Goal: Complete application form

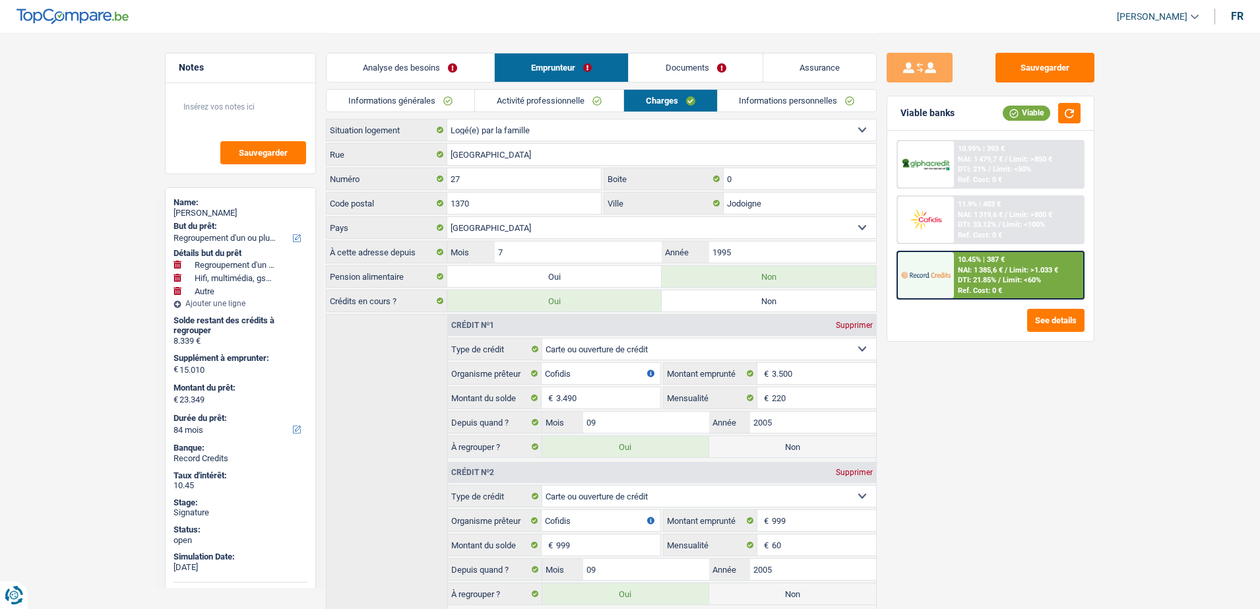
select select "refinancing"
select select "tech"
select select "other"
select select "84"
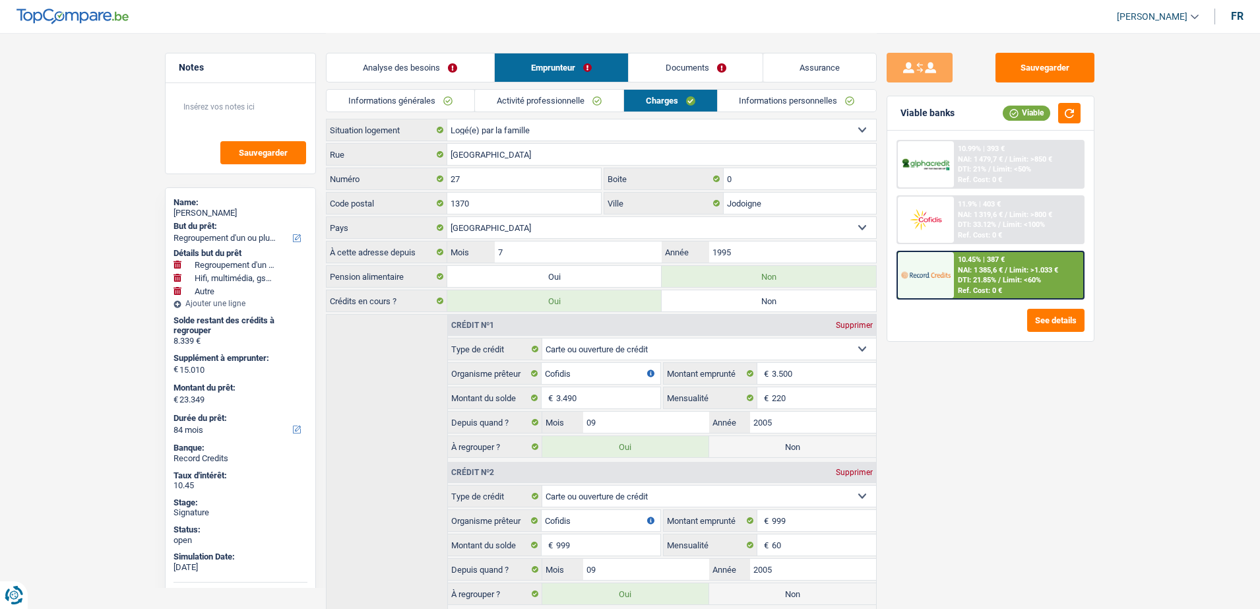
select select "liveWithParents"
select select "BE"
select select "cardOrCredit"
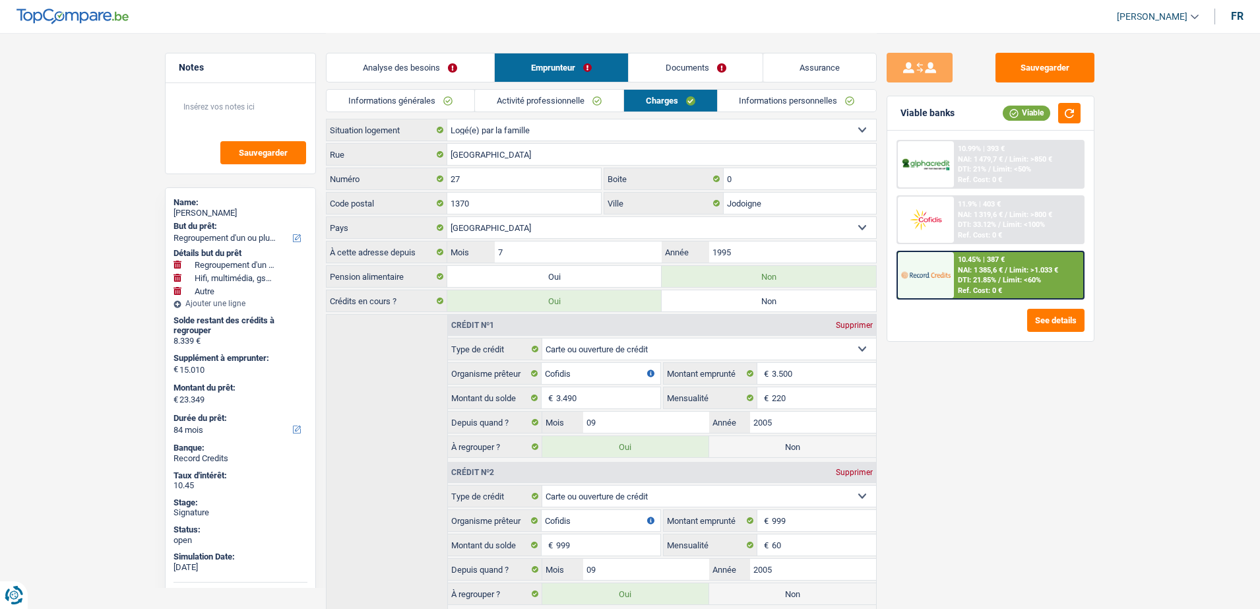
select select "cardOrCredit"
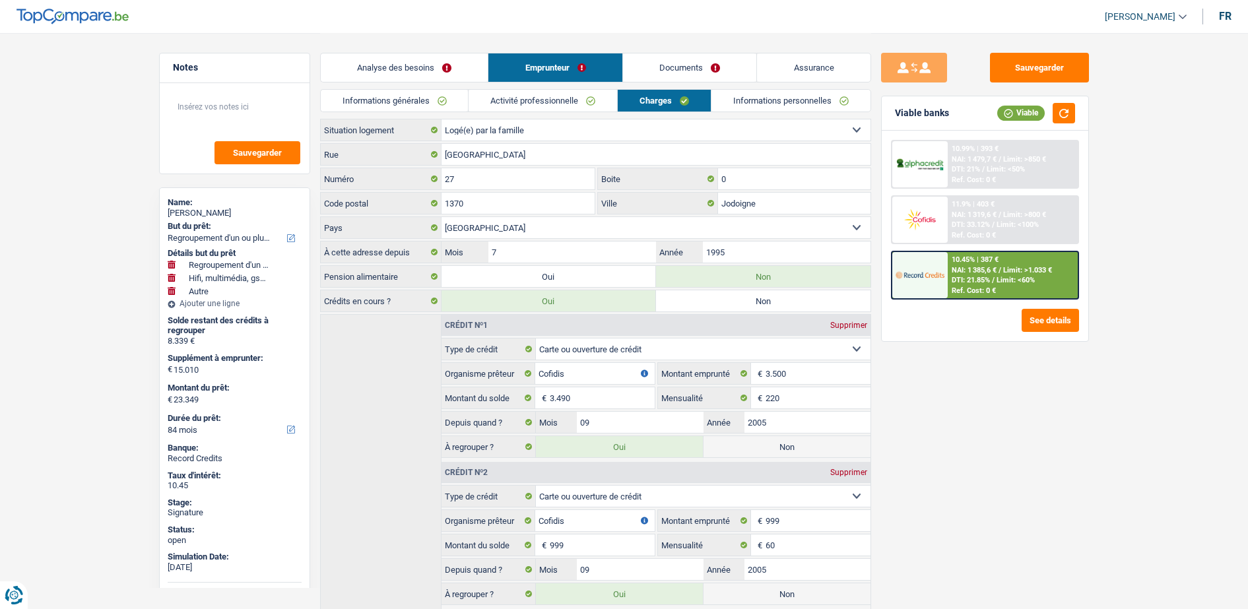
click at [576, 96] on link "Activité professionnelle" at bounding box center [542, 101] width 148 height 22
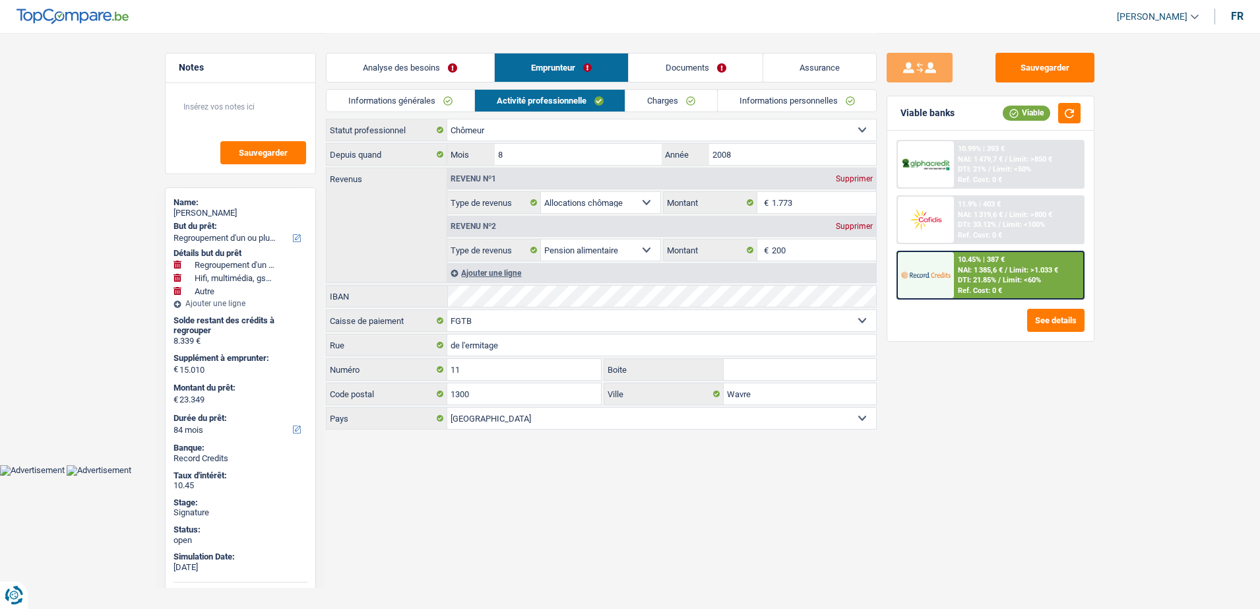
click at [406, 101] on link "Informations générales" at bounding box center [401, 101] width 148 height 22
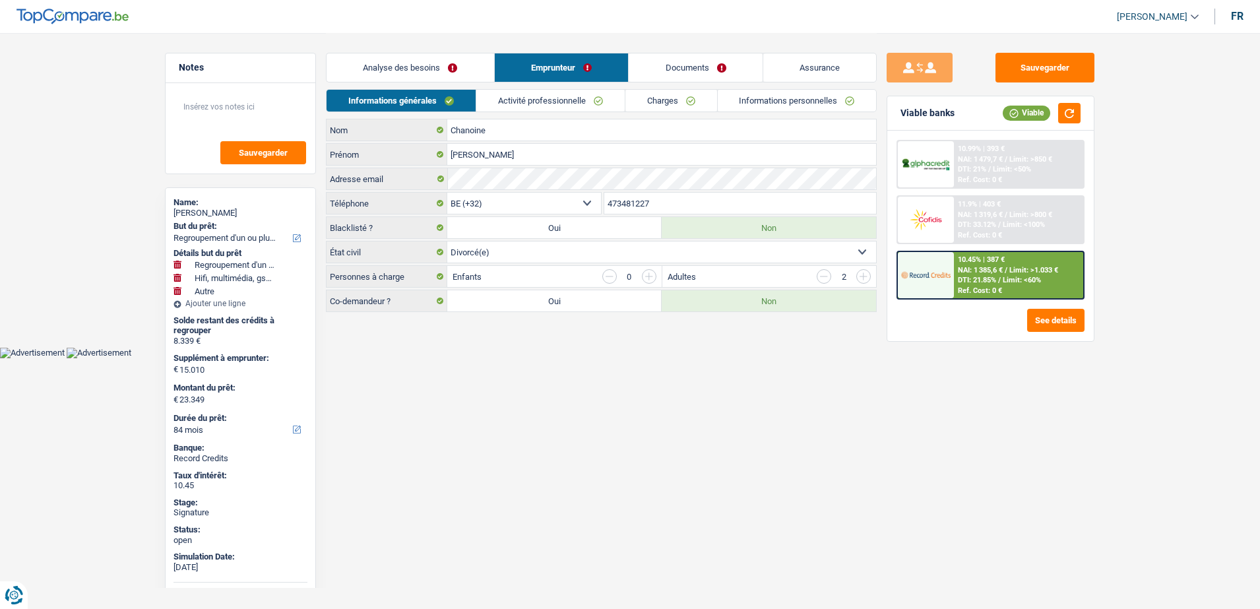
click at [771, 102] on link "Informations personnelles" at bounding box center [797, 101] width 159 height 22
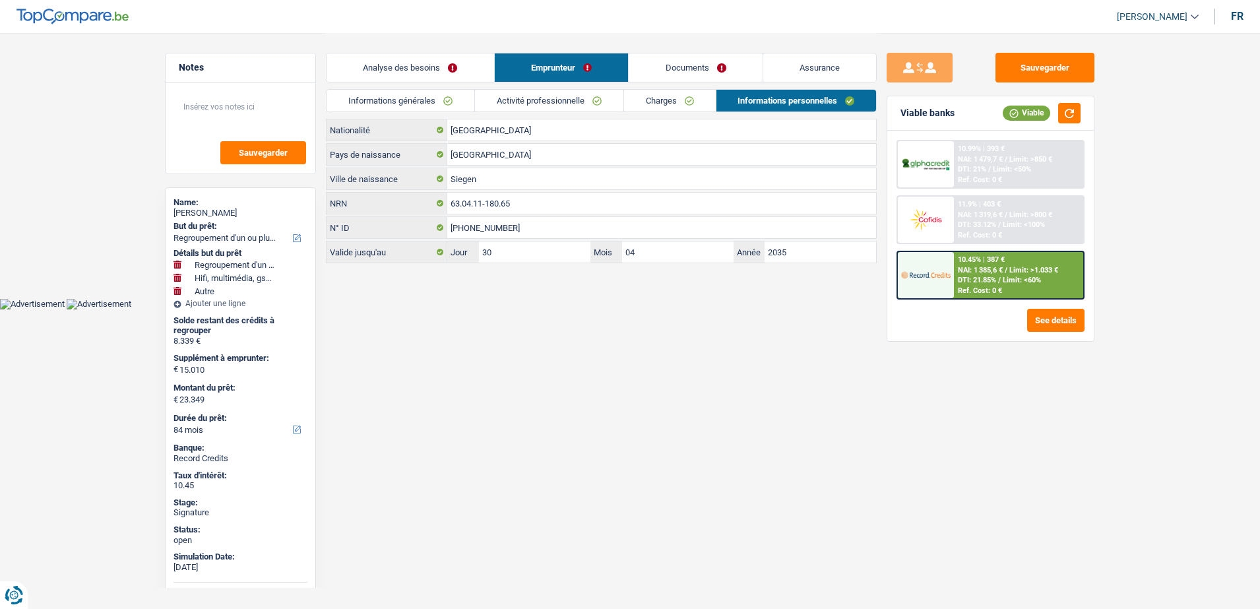
click at [640, 102] on link "Charges" at bounding box center [670, 101] width 92 height 22
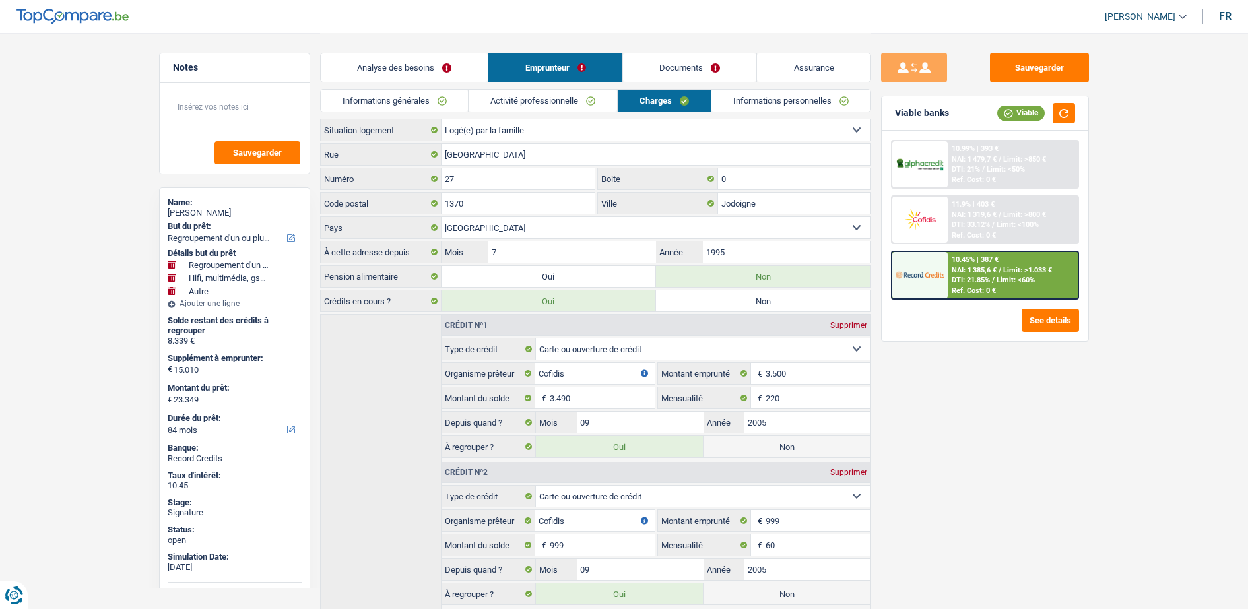
click at [587, 98] on link "Activité professionnelle" at bounding box center [542, 101] width 148 height 22
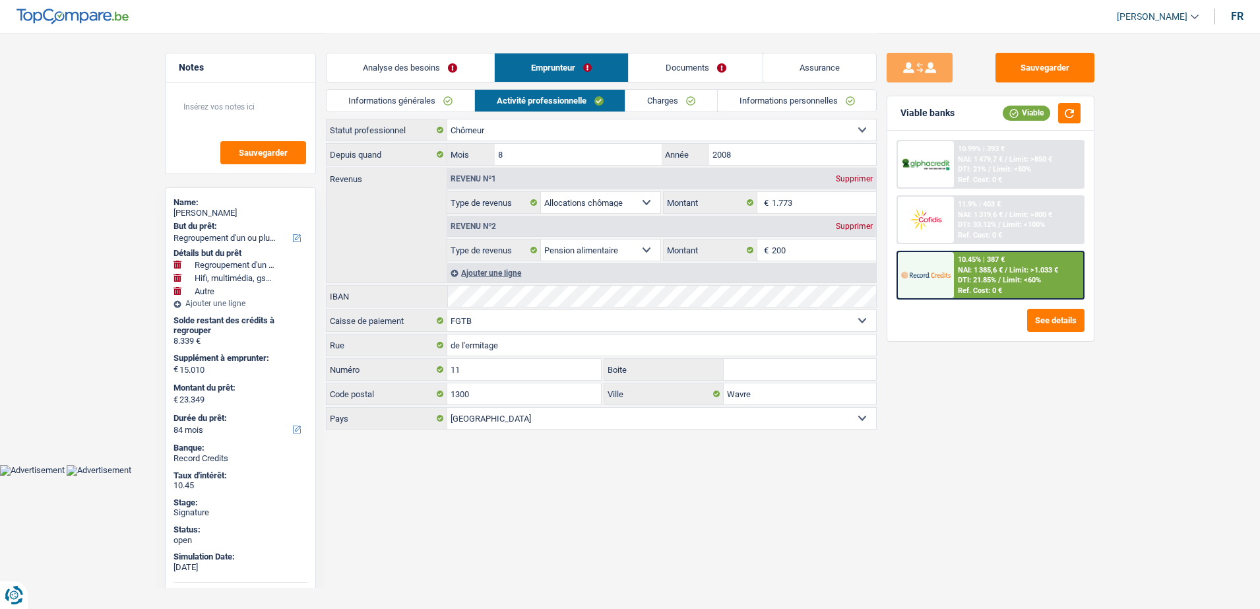
click at [666, 63] on link "Documents" at bounding box center [696, 67] width 134 height 28
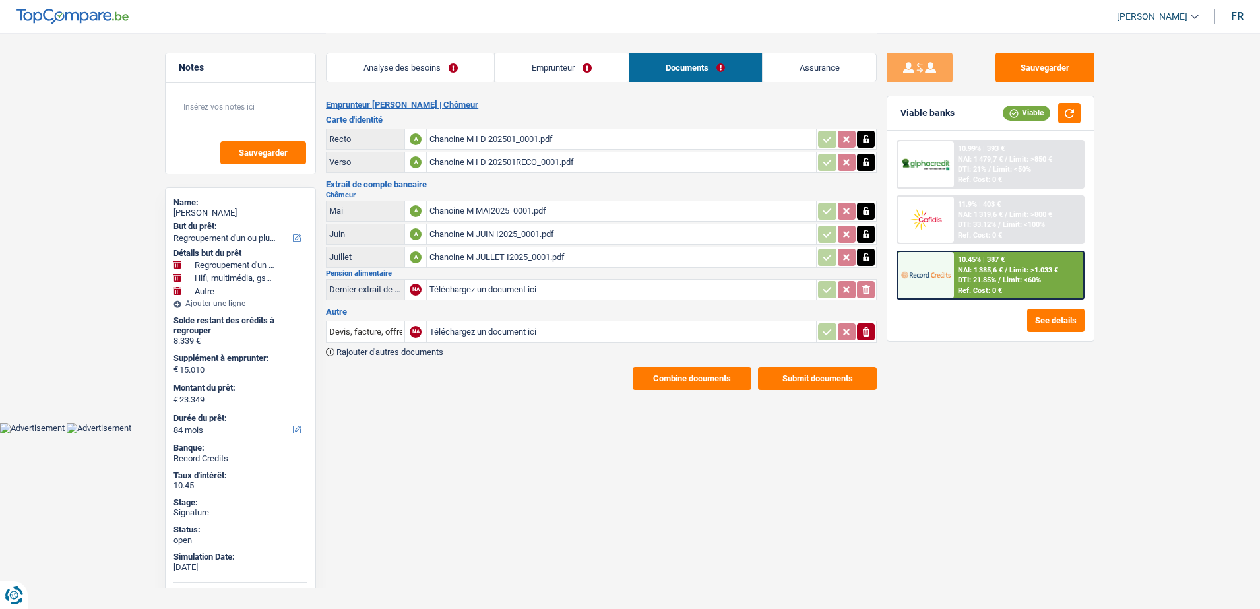
click at [480, 142] on div "Chanoine M I D 202501_0001.pdf" at bounding box center [621, 139] width 384 height 20
